Goal: Information Seeking & Learning: Learn about a topic

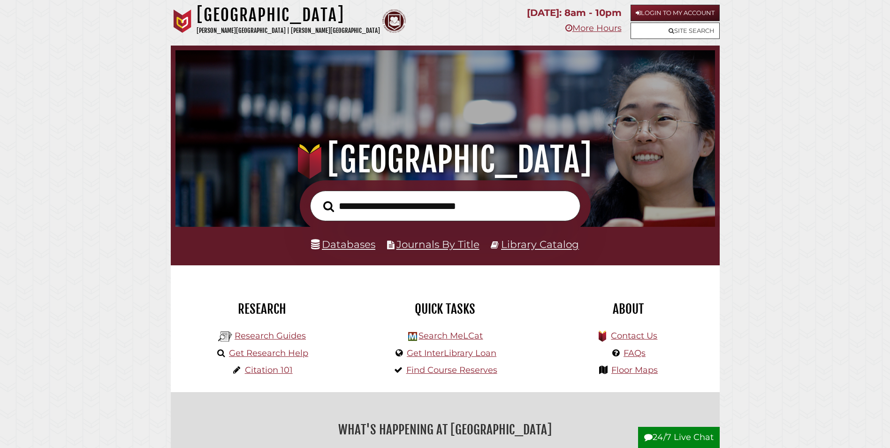
scroll to position [178, 535]
click at [679, 9] on link "Login to My Account" at bounding box center [675, 13] width 89 height 16
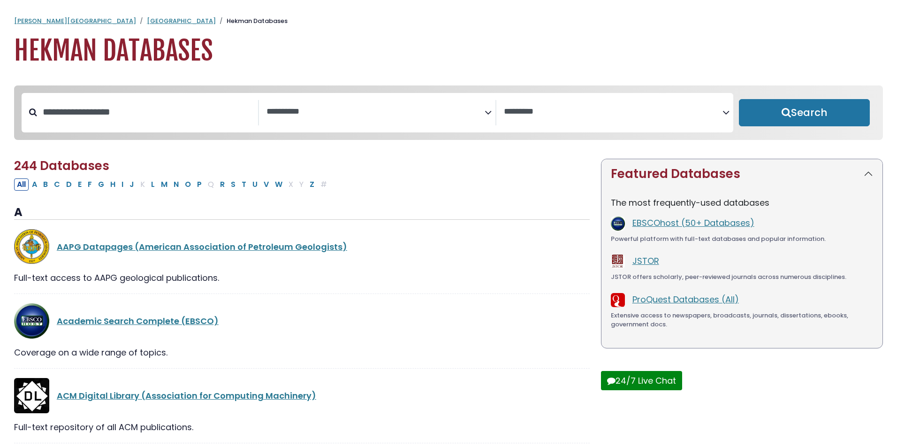
select select "Database Subject Filter"
select select "Database Vendors Filter"
click at [101, 120] on input "Search database by title or keyword" at bounding box center [147, 111] width 220 height 15
type input "**********"
click at [735, 99] on button "Search" at bounding box center [800, 112] width 130 height 27
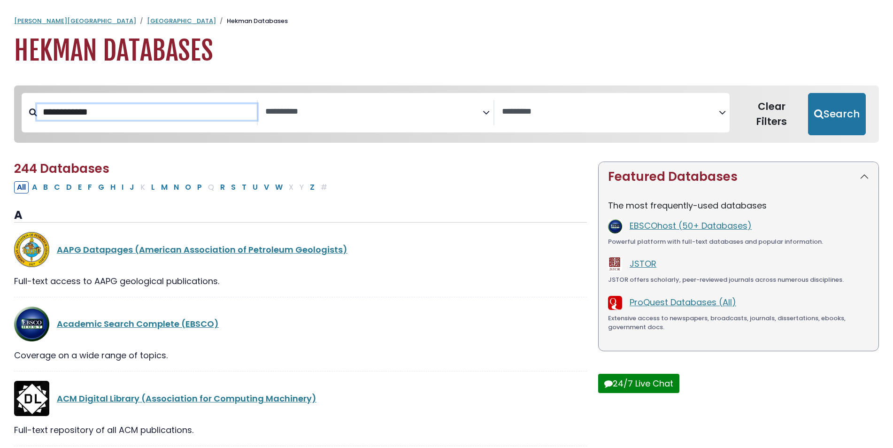
select select "Database Subject Filter"
select select "Database Vendors Filter"
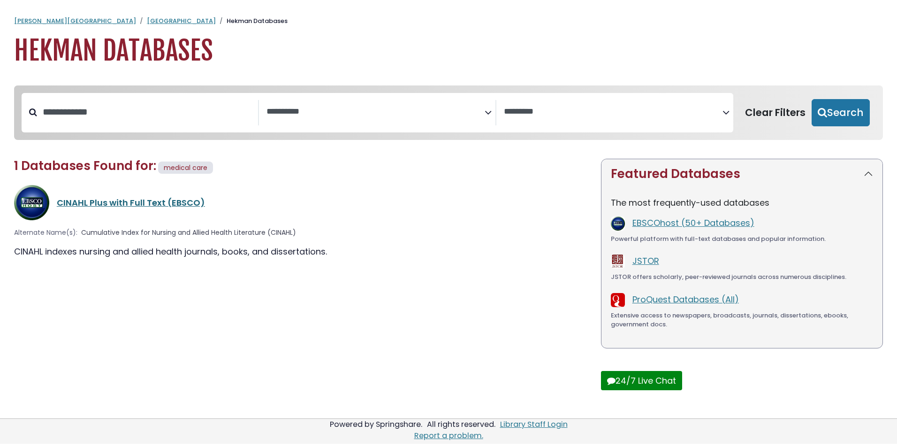
click at [130, 201] on link "CINAHL Plus with Full Text (EBSCO)" at bounding box center [131, 203] width 148 height 12
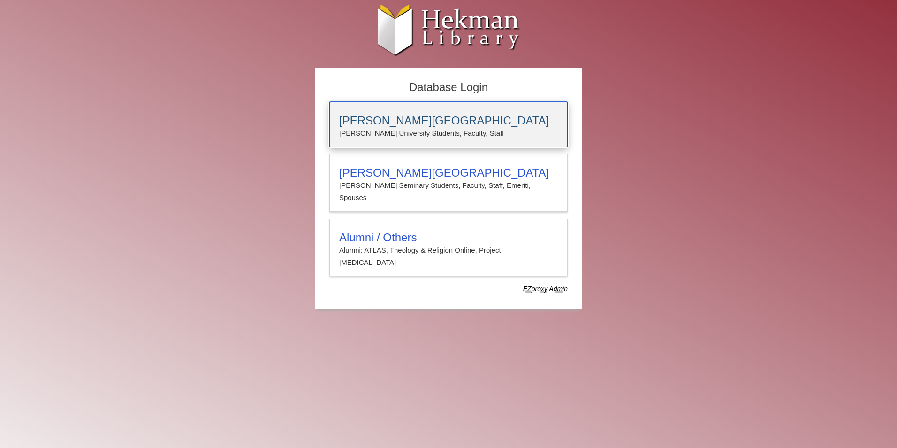
click at [390, 132] on p "[PERSON_NAME] University Students, Faculty, Staff" at bounding box center [448, 133] width 219 height 12
